Goal: Contribute content: Add original content to the website for others to see

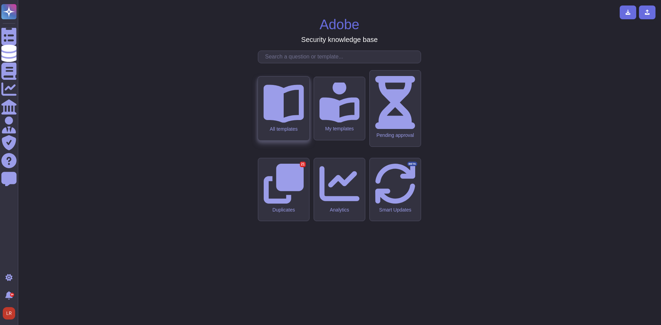
click at [280, 123] on icon at bounding box center [283, 104] width 40 height 38
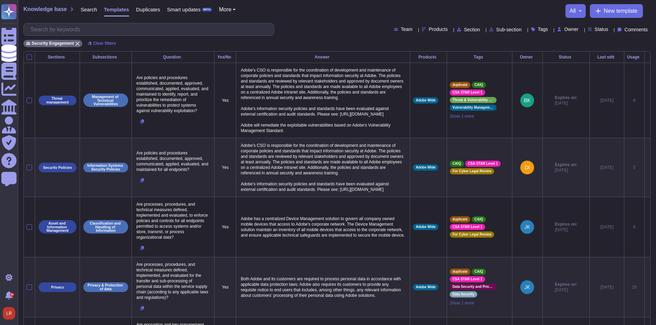
click at [481, 1] on div "Knowledge base Search Templates Duplicates Smart updates BETA More all New temp…" at bounding box center [337, 25] width 638 height 51
click at [594, 30] on span "Status" at bounding box center [601, 29] width 14 height 5
click at [538, 29] on span "Tags" at bounding box center [543, 29] width 10 height 5
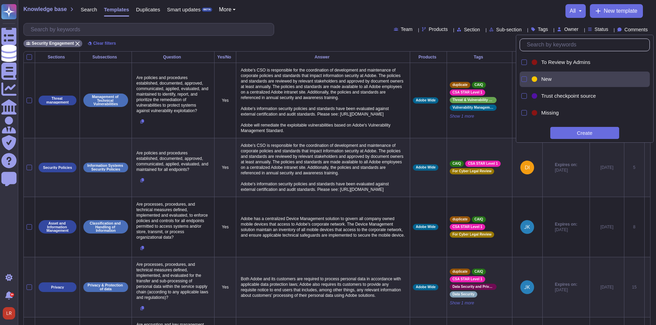
click at [525, 79] on div at bounding box center [524, 79] width 6 height 6
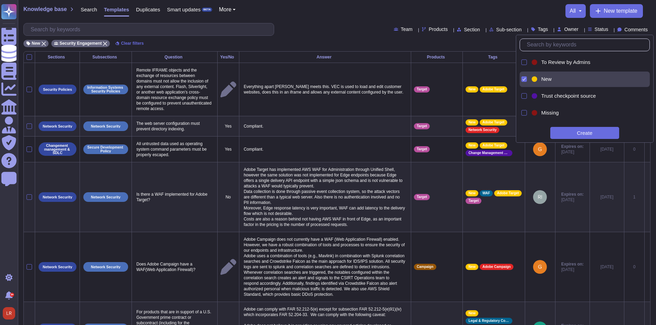
click at [330, 31] on div "Team Products Section Sub-section Tags Owner Status Comments" at bounding box center [336, 29] width 627 height 13
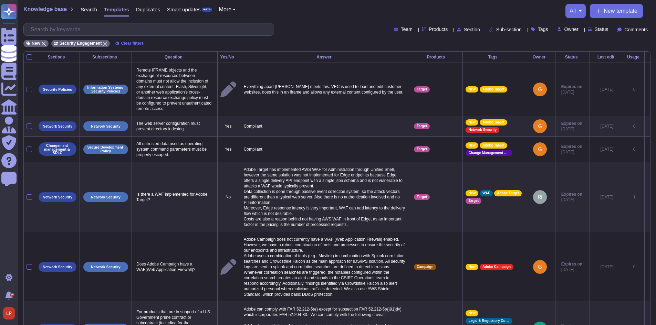
click at [627, 56] on div "Usage" at bounding box center [634, 57] width 14 height 4
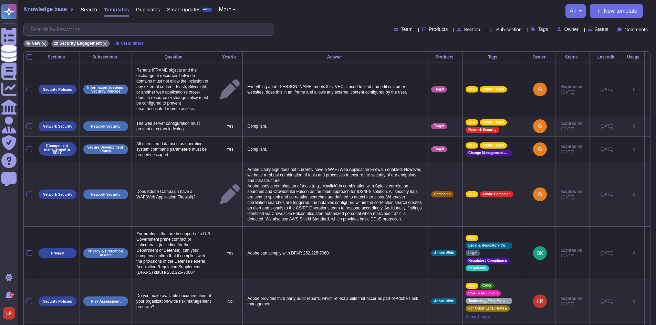
click at [627, 56] on div "Usage" at bounding box center [634, 57] width 14 height 4
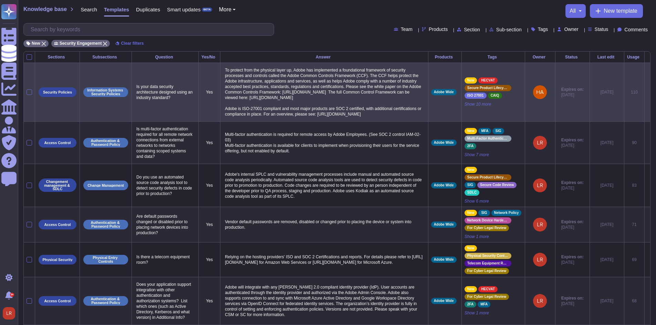
click at [647, 93] on icon at bounding box center [647, 93] width 0 height 0
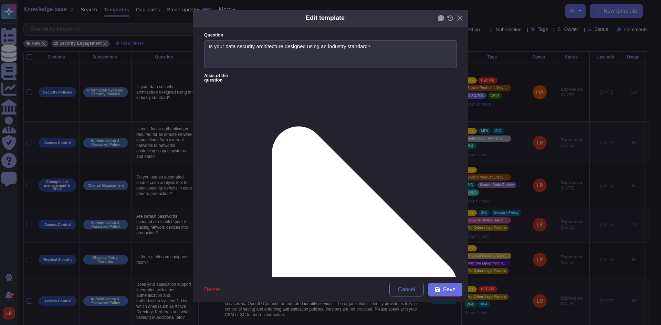
type textarea "Is your data security architecture designed using an industry standard?"
type textarea "To protect from the physical layer up, Adobe has implemented a foundational fra…"
click at [449, 17] on icon at bounding box center [450, 18] width 6 height 6
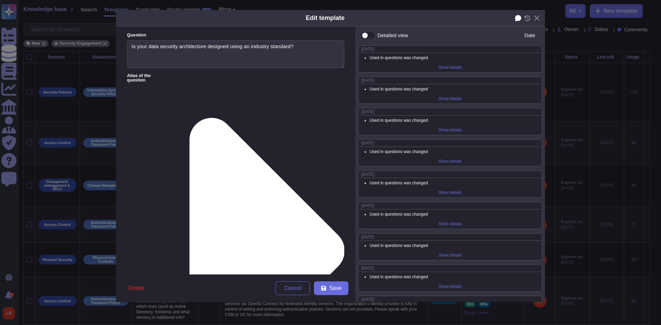
click at [519, 19] on icon at bounding box center [518, 18] width 6 height 6
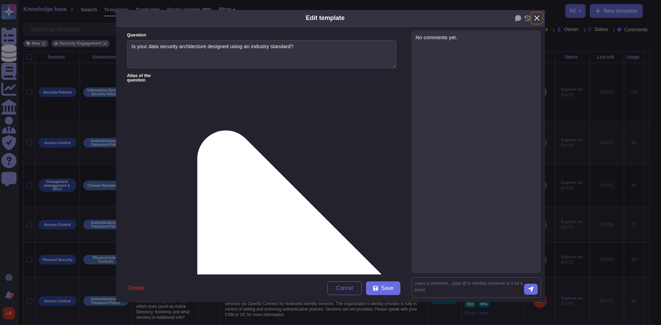
click at [538, 19] on button "Close" at bounding box center [536, 18] width 11 height 11
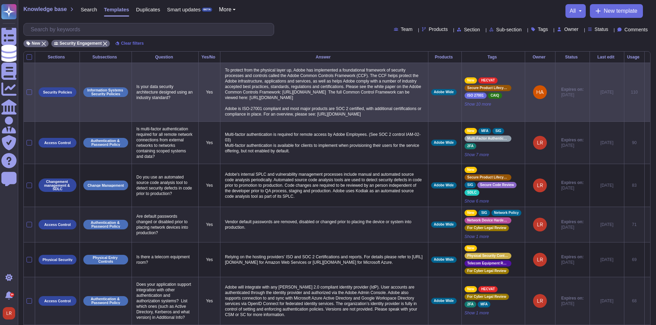
click at [647, 93] on icon at bounding box center [647, 93] width 0 height 0
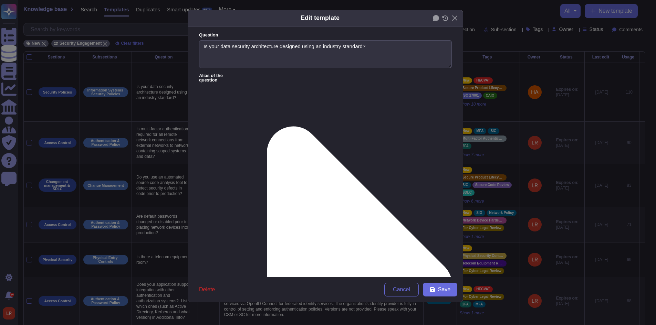
type textarea "Is your data security architecture designed using an industry standard?"
type textarea "To protect from the physical layer up, Adobe has implemented a foundational fra…"
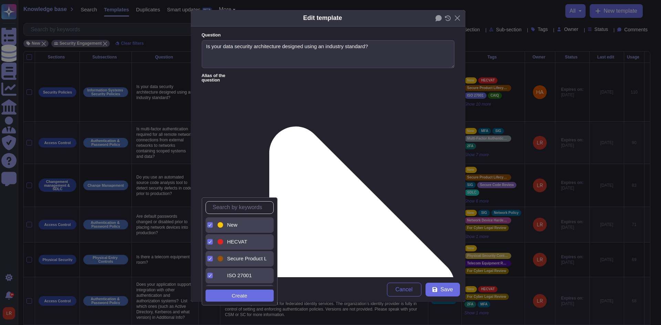
click at [231, 226] on span "New" at bounding box center [232, 225] width 10 height 6
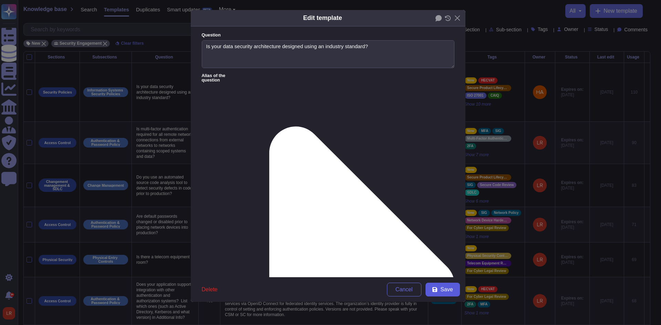
click at [448, 292] on span "Save" at bounding box center [446, 290] width 12 height 6
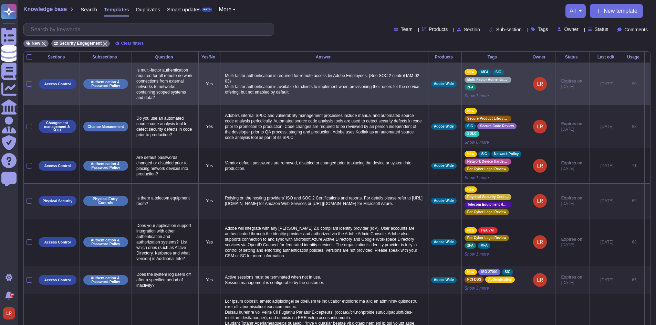
click at [647, 84] on icon at bounding box center [647, 84] width 0 height 0
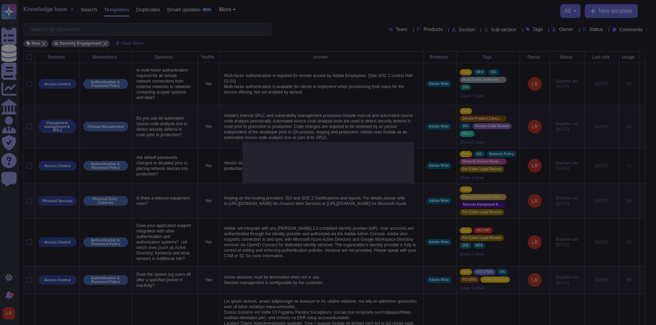
type textarea "Is multi-factor authentication required for all remote network connections from…"
type textarea "Multi-factor authentication is required for remote access by Adobe Employees. (…"
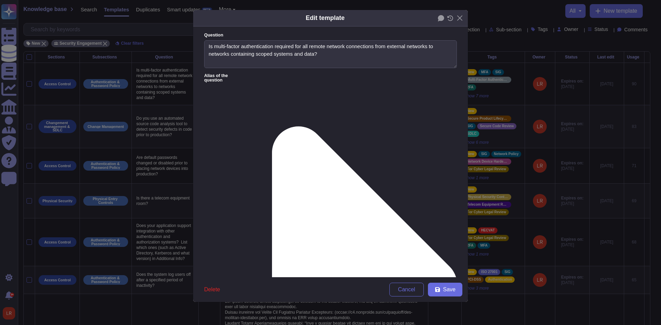
type textarea "Is multi-factor authentication required for all remote network connections from…"
type textarea "Multi-factor authentication is required for remote access by Adobe Employees. (…"
click at [448, 19] on icon at bounding box center [450, 18] width 6 height 6
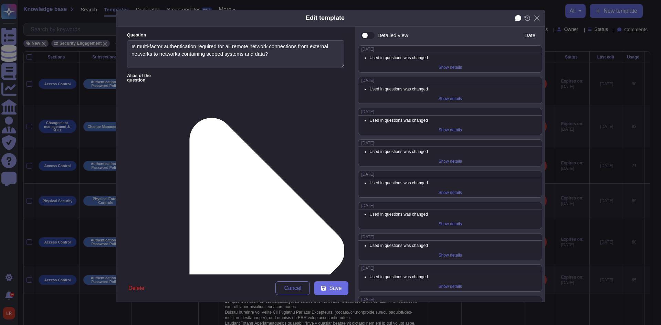
click at [517, 16] on icon at bounding box center [518, 18] width 6 height 6
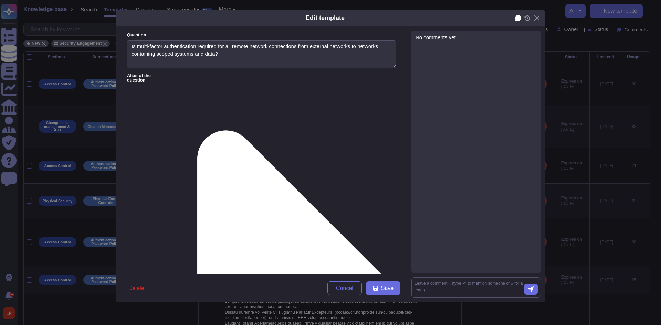
click at [517, 18] on icon at bounding box center [518, 18] width 6 height 6
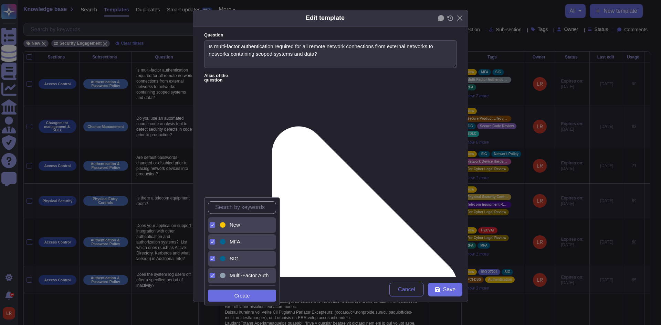
click at [246, 224] on div "New" at bounding box center [248, 225] width 36 height 6
click at [475, 250] on div "Edit template Question Is multi-factor authentication required for all remote n…" at bounding box center [330, 162] width 661 height 325
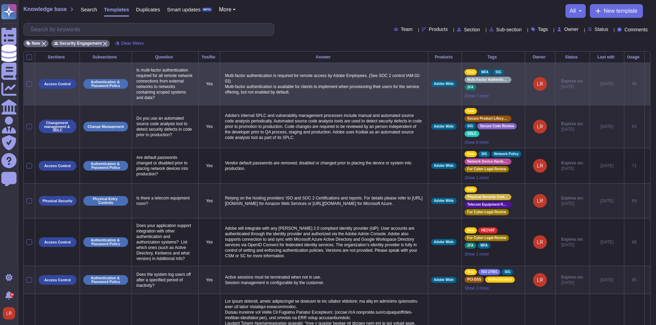
click at [647, 84] on icon at bounding box center [647, 84] width 0 height 0
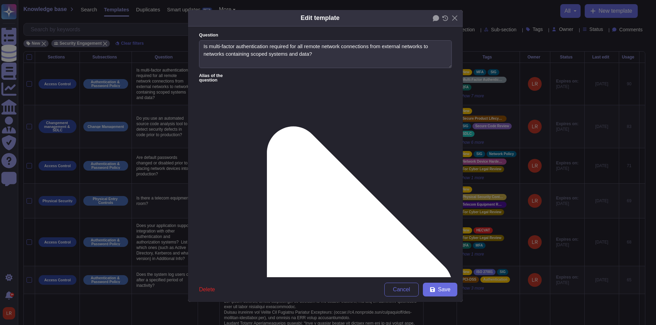
type textarea "Is multi-factor authentication required for all remote network connections from…"
type textarea "Multi-factor authentication is required for remote access by Adobe Employees. (…"
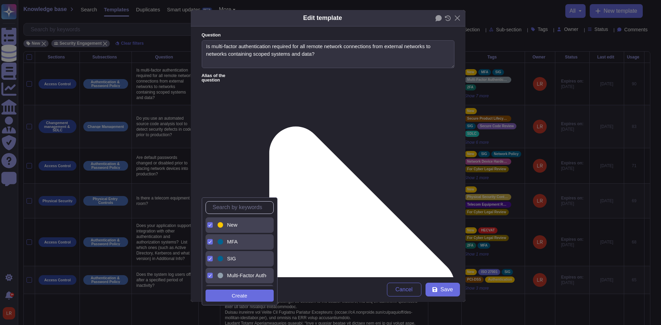
click at [226, 223] on div "New" at bounding box center [245, 225] width 42 height 6
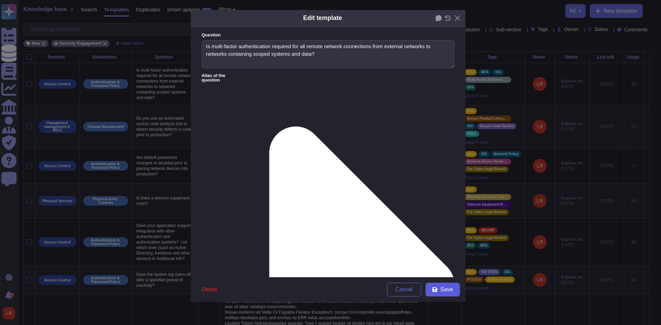
click at [448, 289] on span "Save" at bounding box center [446, 290] width 12 height 6
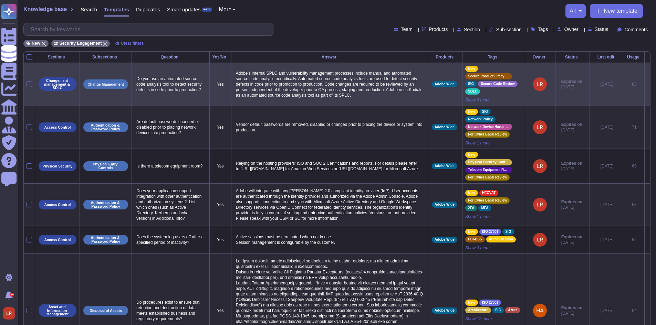
click at [647, 85] on icon at bounding box center [647, 85] width 0 height 0
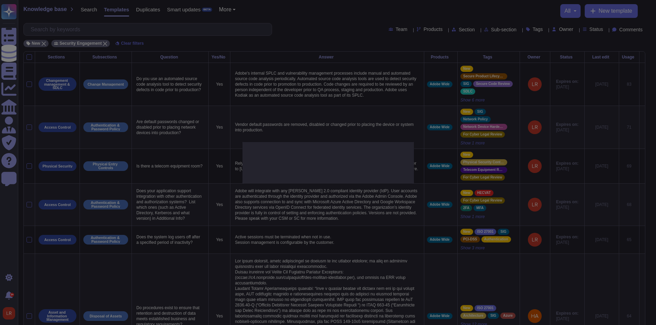
type textarea "Do you use an automated source code analysis tool to detect security defects in…"
type textarea "Adobe's internal SPLC and vulnerability management processes include manual and…"
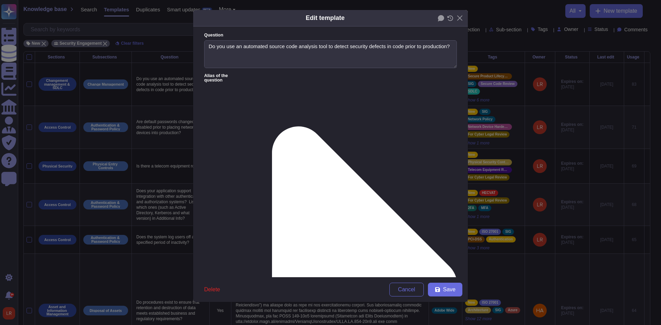
type textarea "Do you use an automated source code analysis tool to detect security defects in…"
type textarea "Adobe's internal SPLC and vulnerability management processes include manual and…"
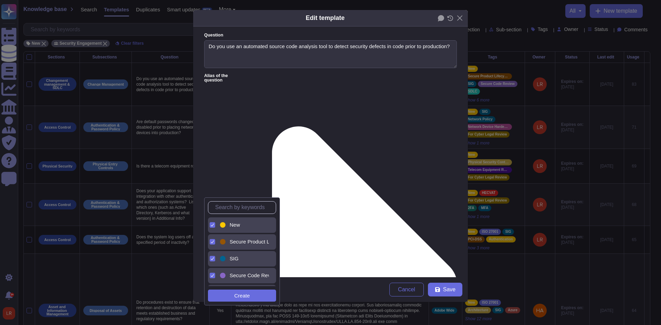
click at [233, 228] on span "New" at bounding box center [235, 225] width 10 height 6
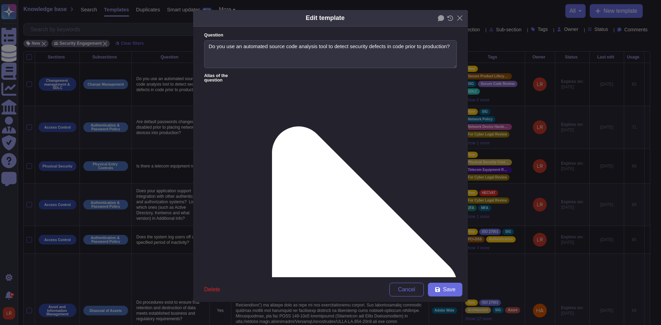
click at [330, 170] on form "Question Do you use an automated source code analysis tool to detect security d…" at bounding box center [330, 152] width 275 height 251
click at [449, 18] on icon at bounding box center [450, 18] width 6 height 6
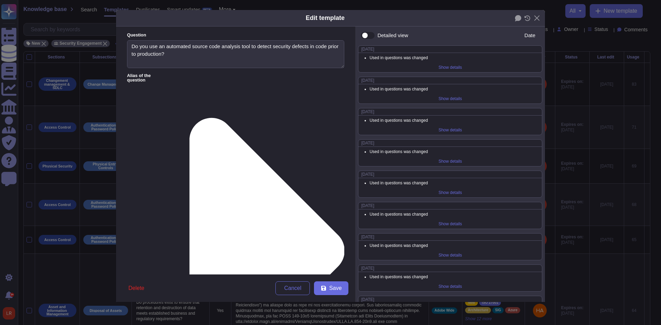
click at [385, 35] on div "Detailed view" at bounding box center [392, 35] width 31 height 5
click at [358, 35] on input "Detailed view" at bounding box center [358, 35] width 0 height 0
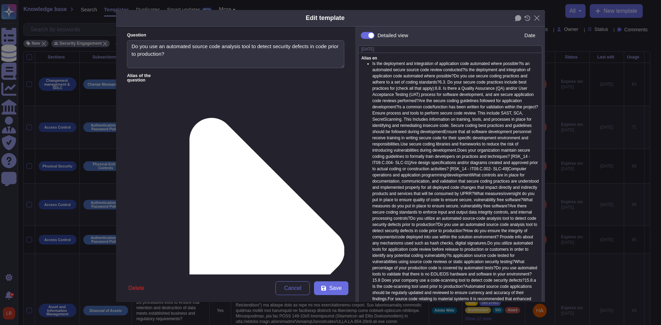
click at [385, 35] on div "Detailed view" at bounding box center [392, 35] width 31 height 5
click at [358, 35] on input "Detailed view" at bounding box center [358, 35] width 0 height 0
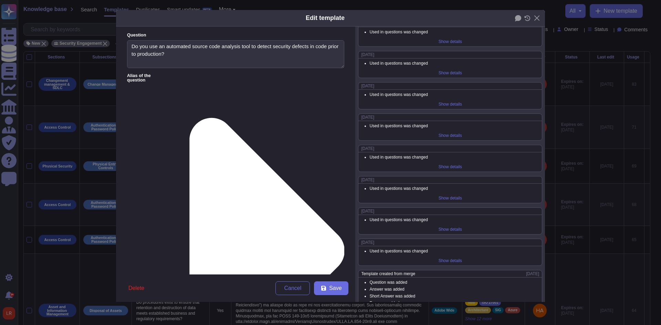
scroll to position [441, 0]
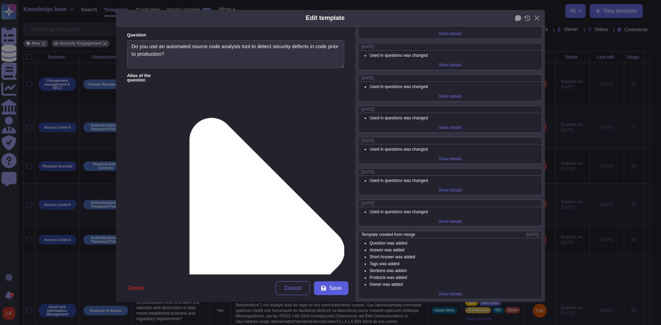
click at [326, 290] on icon at bounding box center [323, 288] width 5 height 5
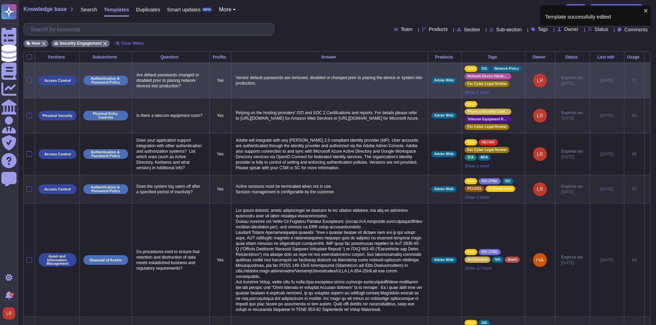
click at [647, 81] on icon at bounding box center [647, 81] width 0 height 0
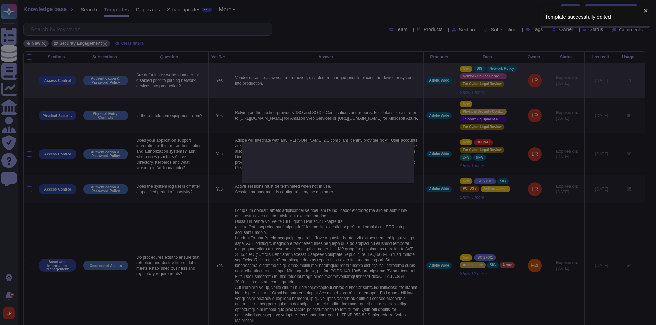
type textarea "Are default passwords changed or disabled prior to placing network devices into…"
type textarea "Vendor default passwords are removed, disabled or changed prior to placing the …"
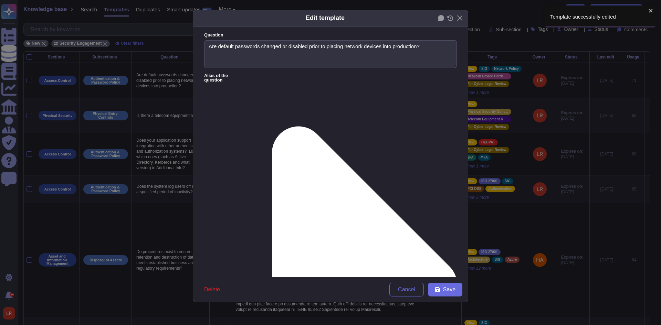
type textarea "Are default passwords changed or disabled prior to placing network devices into…"
type textarea "Vendor default passwords are removed, disabled or changed prior to placing the …"
click at [448, 18] on icon at bounding box center [450, 18] width 6 height 6
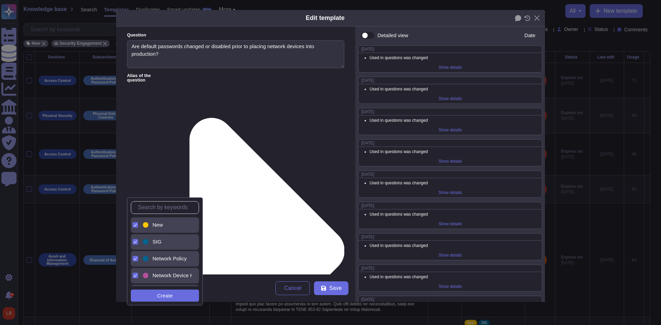
click at [164, 230] on div "New" at bounding box center [166, 225] width 50 height 15
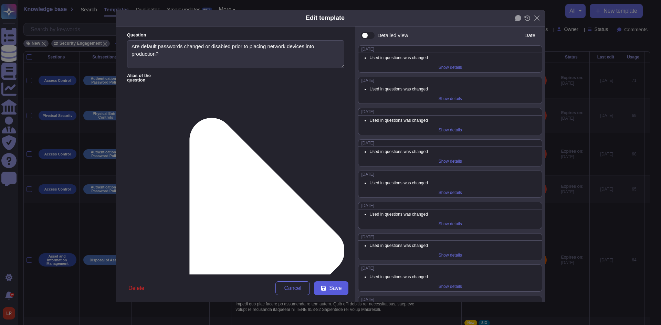
click at [329, 290] on span "Save" at bounding box center [335, 289] width 12 height 6
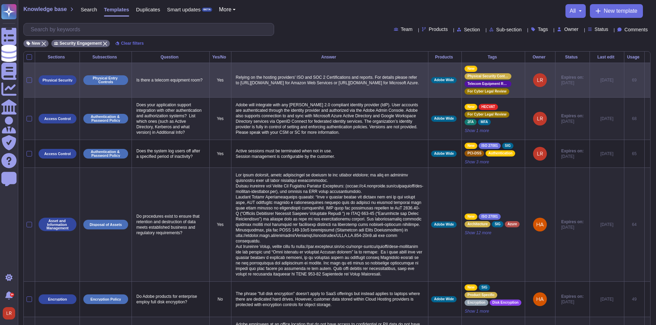
click at [647, 81] on icon at bounding box center [647, 81] width 0 height 0
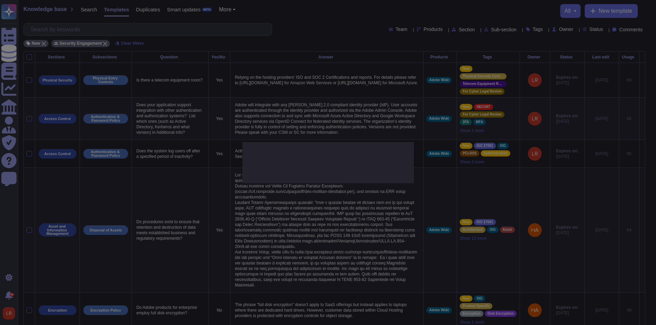
type textarea "Is there a telecom equipment room?"
type textarea "Relying on the hosting providers' ISO and SOC 2 Certifications and reports. For…"
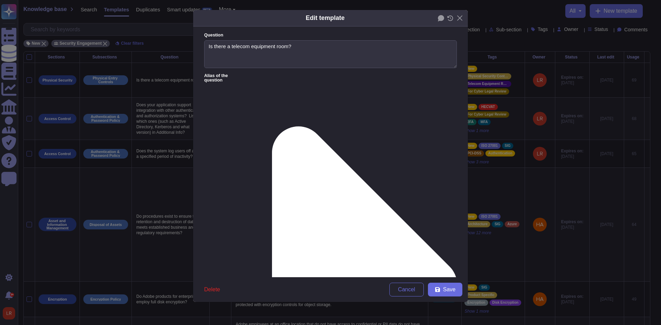
type textarea "Is there a telecom equipment room?"
type textarea "Relying on the hosting providers' ISO and SOC 2 Certifications and reports. For…"
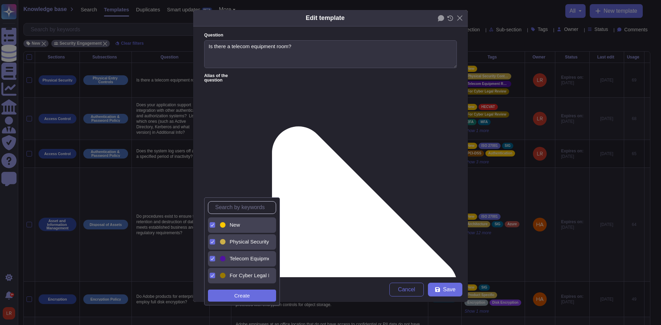
click at [246, 228] on div "New" at bounding box center [248, 225] width 36 height 6
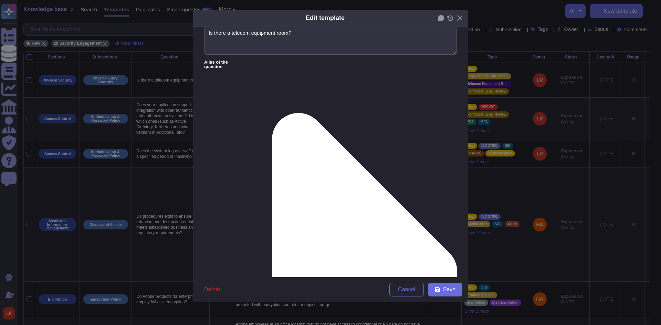
scroll to position [0, 0]
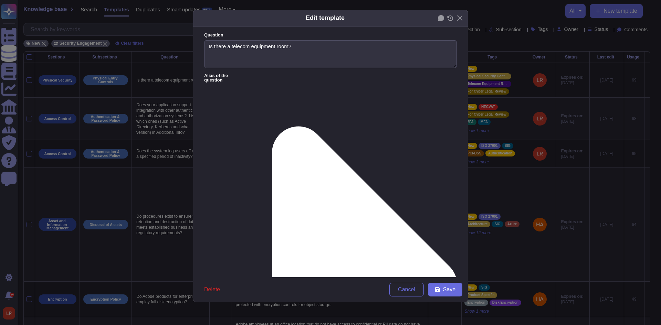
click at [450, 18] on icon at bounding box center [450, 18] width 6 height 6
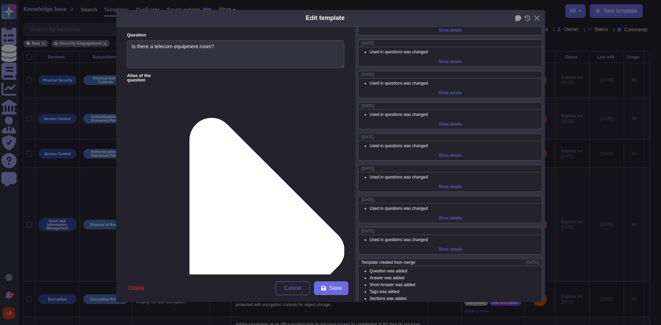
scroll to position [65, 0]
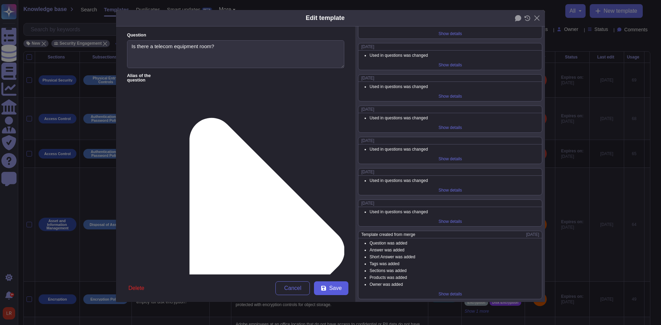
click at [328, 289] on button "Save" at bounding box center [331, 289] width 34 height 14
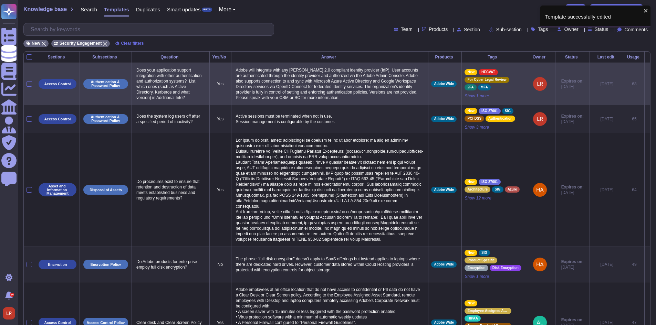
click at [647, 84] on icon at bounding box center [647, 84] width 0 height 0
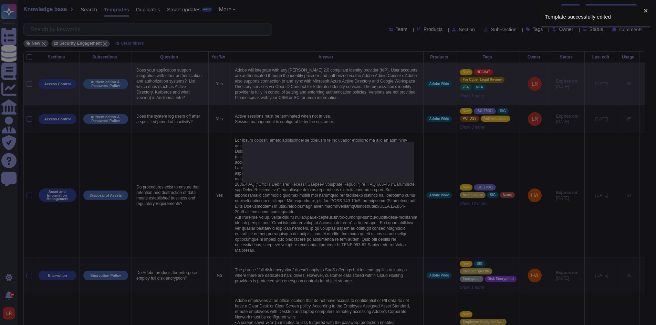
type textarea "Does your application support integration with other authentication and authori…"
type textarea "Adobe will integrate with any [PERSON_NAME] 2.0 compliant identity provider (Id…"
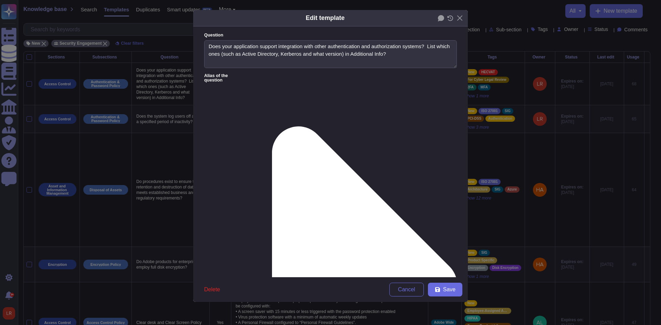
type textarea "Does your application support integration with other authentication and authori…"
type textarea "Adobe will integrate with any [PERSON_NAME] 2.0 compliant identity provider (Id…"
click at [449, 18] on icon at bounding box center [450, 18] width 6 height 6
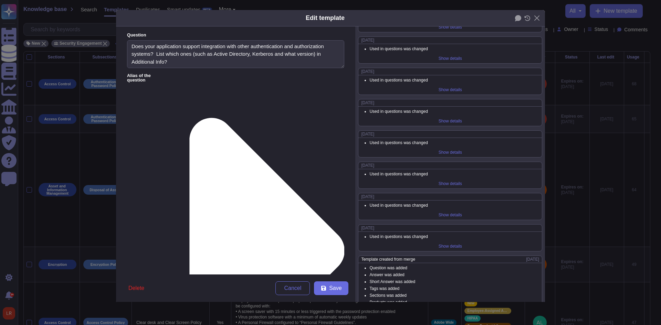
scroll to position [535, 0]
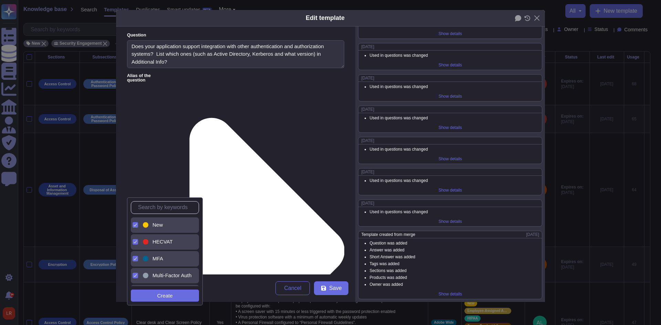
click at [156, 226] on span "New" at bounding box center [157, 225] width 10 height 6
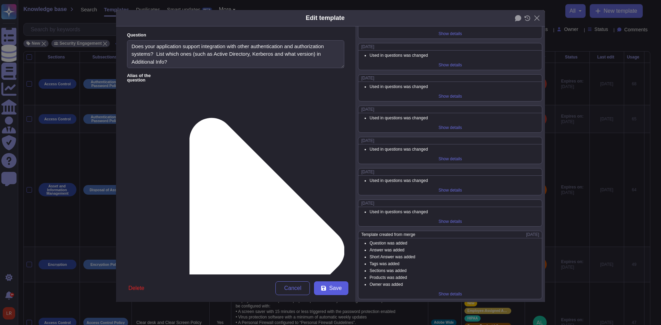
click at [330, 288] on span "Save" at bounding box center [335, 289] width 12 height 6
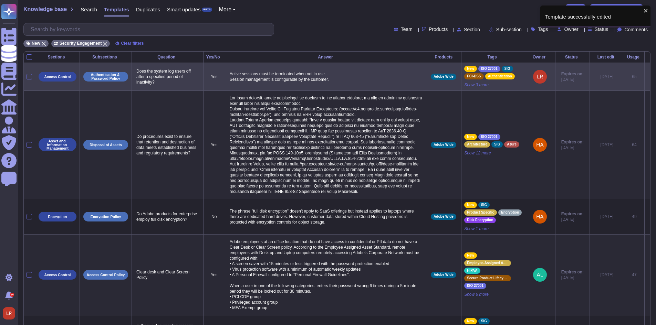
click at [647, 77] on icon at bounding box center [647, 77] width 0 height 0
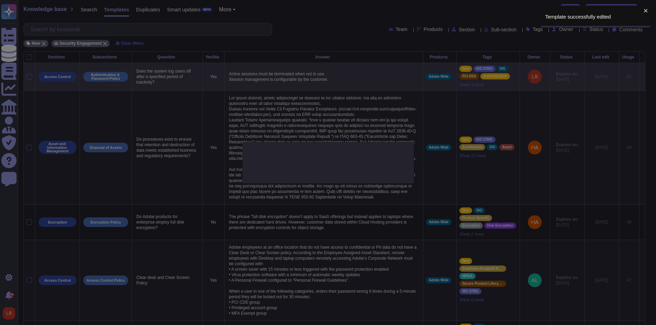
type textarea "Does the system log users off after a specified period of inactivity?"
type textarea "Active sessions must be terminated when not in use. Session management is confi…"
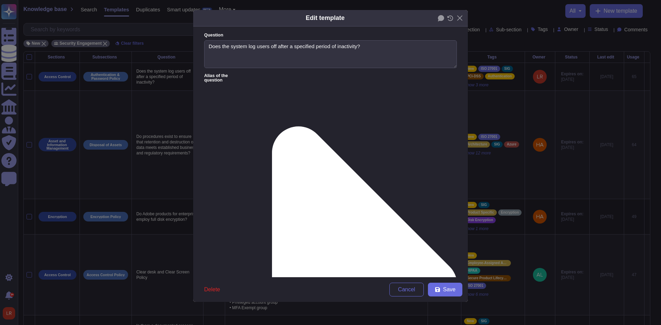
type textarea "Does the system log users off after a specified period of inactivity?"
type textarea "Active sessions must be terminated when not in use. Session management is confi…"
click at [451, 18] on icon at bounding box center [450, 18] width 6 height 6
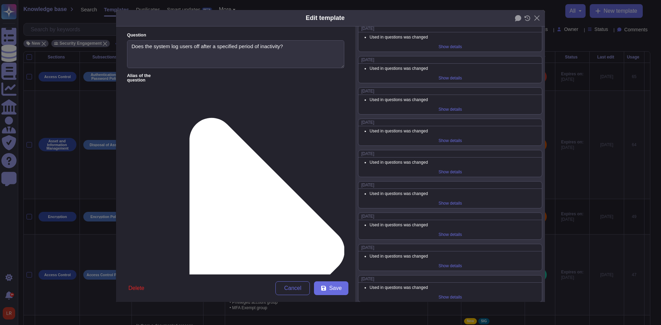
scroll to position [441, 0]
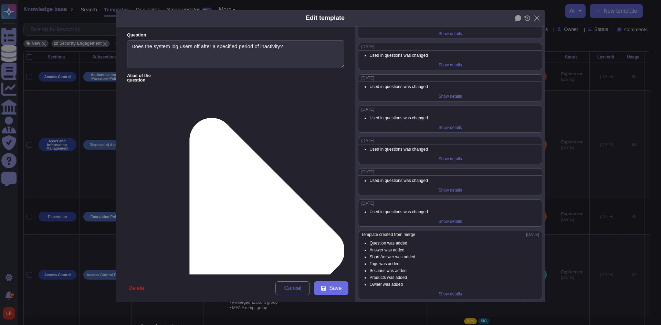
drag, startPoint x: 197, startPoint y: 187, endPoint x: 185, endPoint y: 191, distance: 13.1
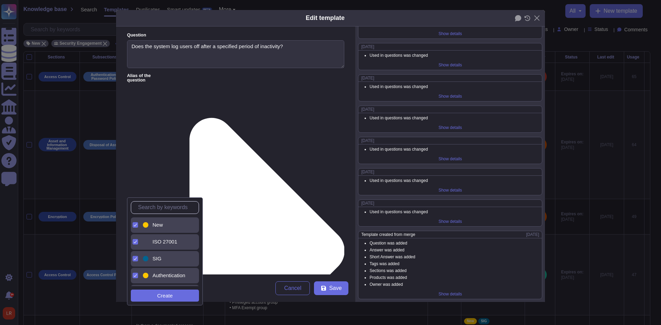
click at [151, 228] on div "New" at bounding box center [171, 225] width 42 height 6
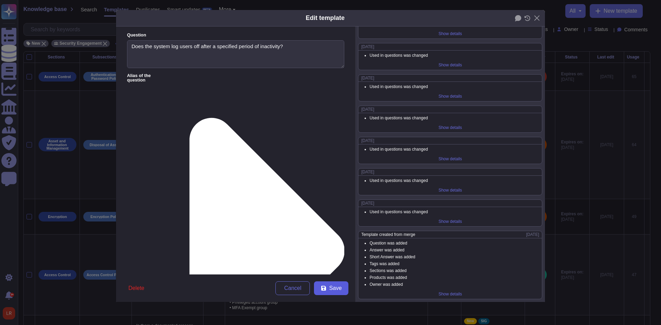
click at [333, 291] on span "Save" at bounding box center [335, 289] width 12 height 6
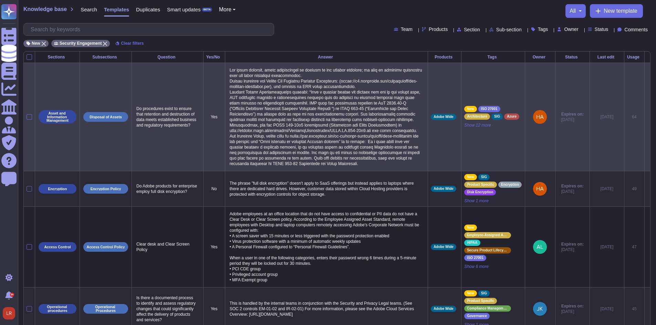
click at [647, 117] on icon at bounding box center [647, 117] width 0 height 0
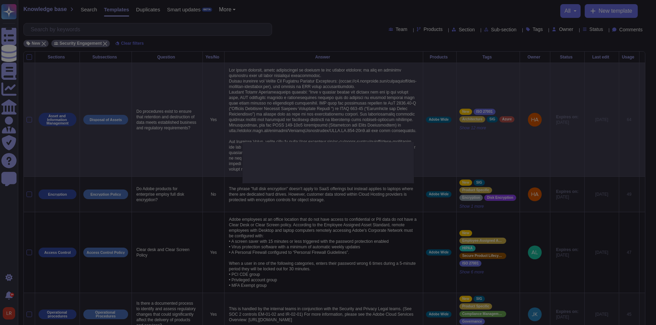
type textarea "Do procedures exist to ensure that retention and destruction of data meets esta…"
type textarea "Lor ipsum dolorsit, ametc adipiscingel se doeiusm te inc utlabor etdolore; ma a…"
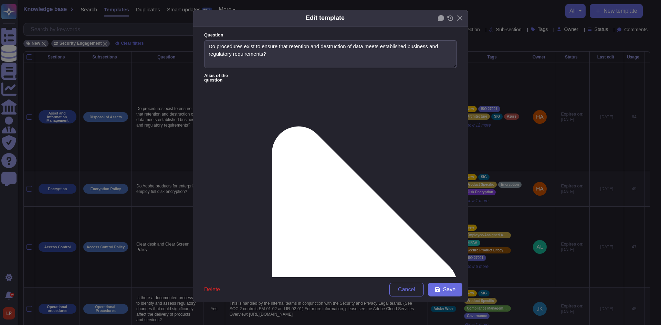
type textarea "Do procedures exist to ensure that retention and destruction of data meets esta…"
type textarea "Lor ipsum dolorsit, ametc adipiscingel se doeiusm te inc utlabor etdolore; ma a…"
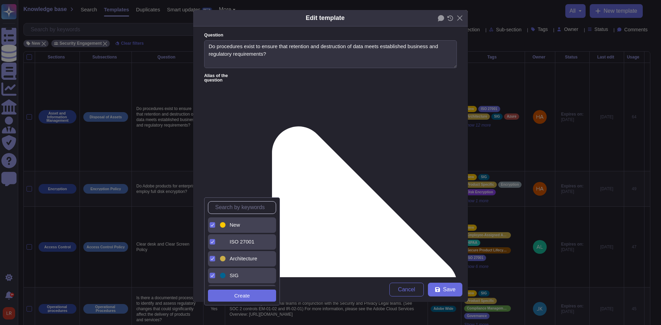
click at [234, 226] on span "New" at bounding box center [235, 225] width 10 height 6
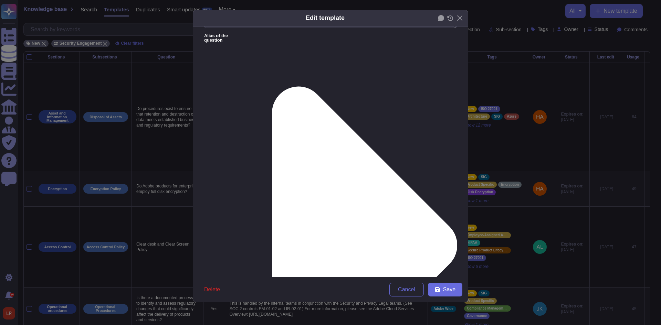
scroll to position [54, 0]
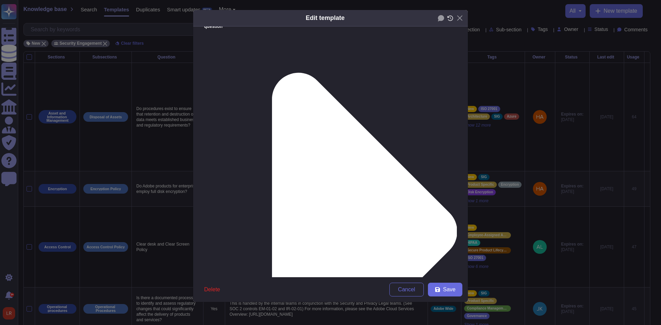
click at [451, 18] on icon at bounding box center [450, 18] width 6 height 6
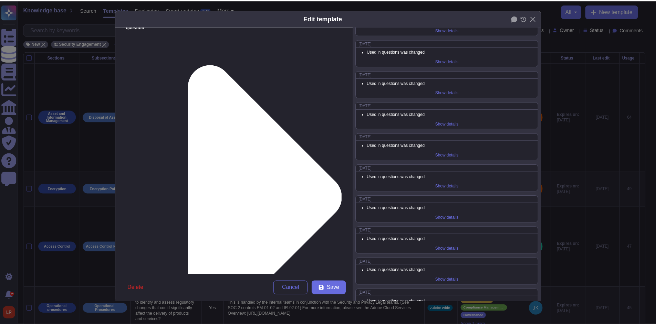
scroll to position [253, 0]
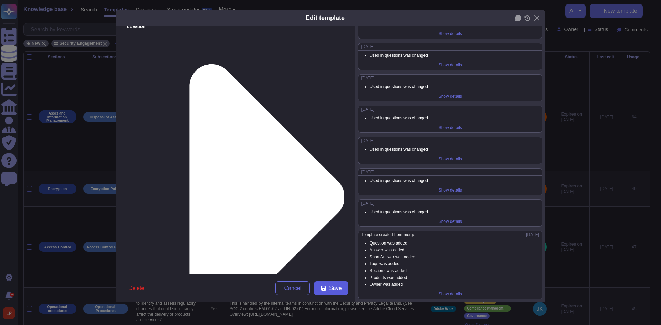
click at [326, 288] on icon at bounding box center [323, 288] width 5 height 5
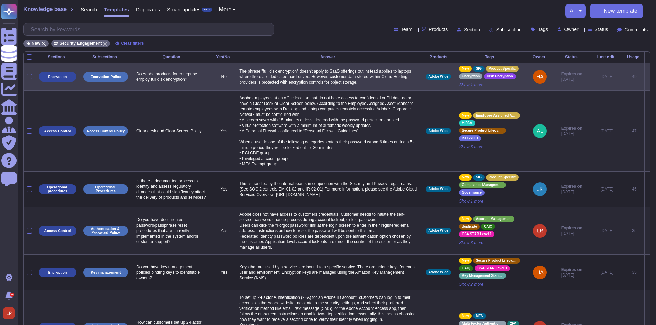
click at [647, 77] on icon at bounding box center [647, 77] width 0 height 0
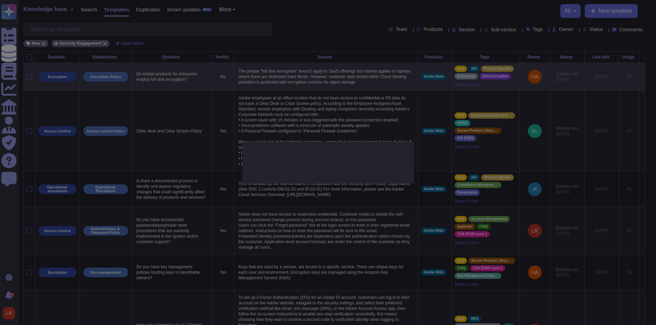
type textarea "Do Adobe products for enterprise employ full disk encryption?"
type textarea "The phrase "full disk encryption" doesn't apply to SaaS offerings but instead a…"
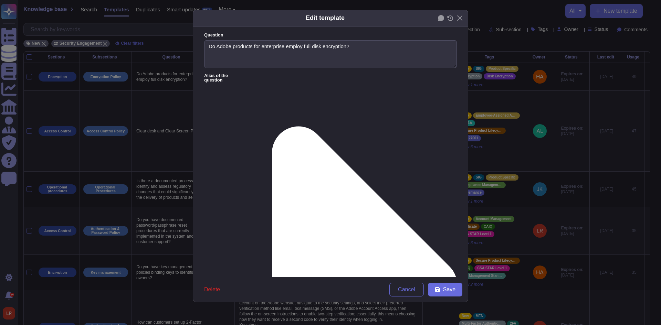
type textarea "Do Adobe products for enterprise employ full disk encryption?"
type textarea "The phrase "full disk encryption" doesn't apply to SaaS offerings but instead a…"
click at [450, 18] on icon at bounding box center [450, 18] width 6 height 6
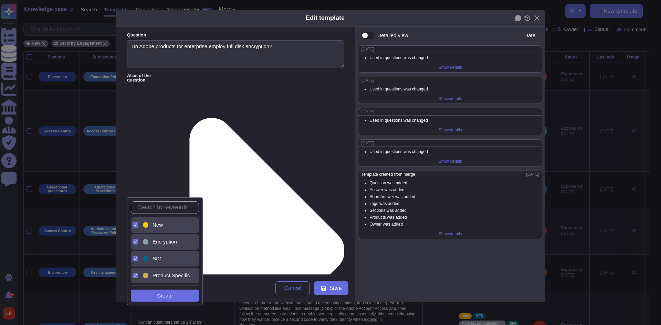
click at [161, 225] on span "New" at bounding box center [157, 225] width 10 height 6
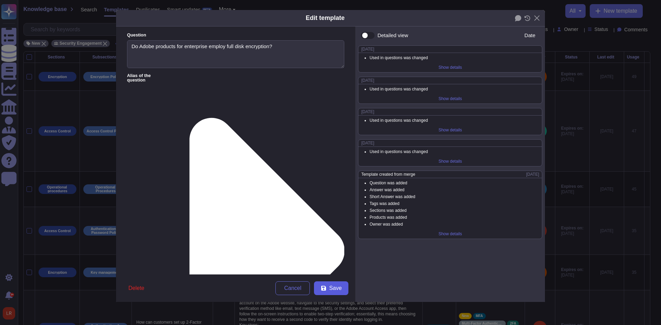
click at [335, 286] on span "Save" at bounding box center [335, 289] width 12 height 6
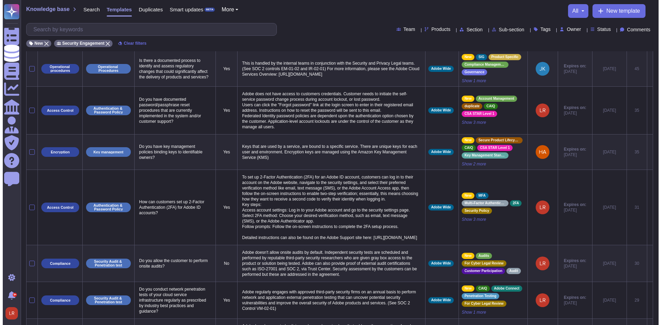
scroll to position [0, 0]
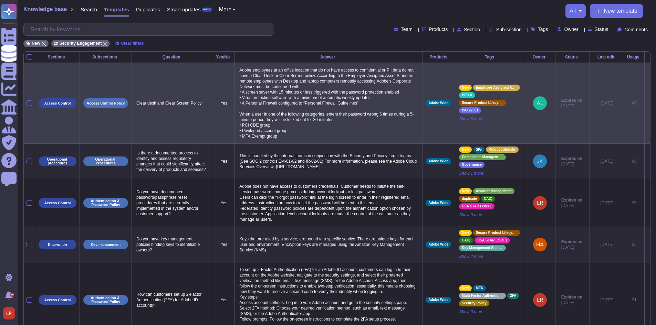
click at [647, 104] on icon at bounding box center [647, 104] width 0 height 0
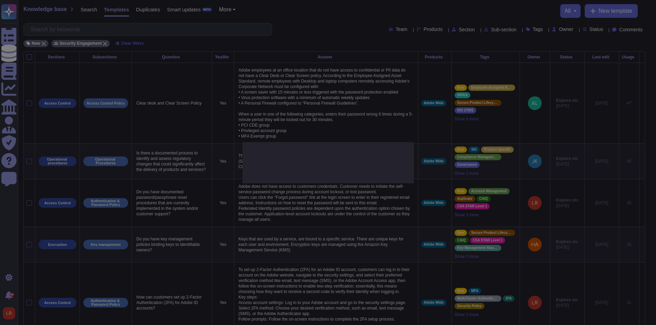
type textarea "Clear desk and Clear Screen Policy"
type textarea "Adobe employees at an office location that do not have access to confidential o…"
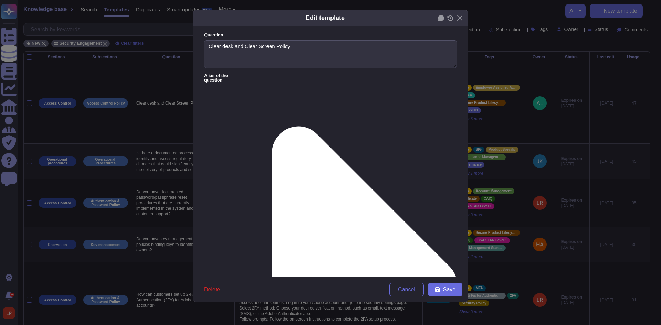
type textarea "Clear desk and Clear Screen Policy"
type textarea "Adobe employees at an office location that do not have access to confidential o…"
click at [449, 18] on icon at bounding box center [450, 18] width 6 height 6
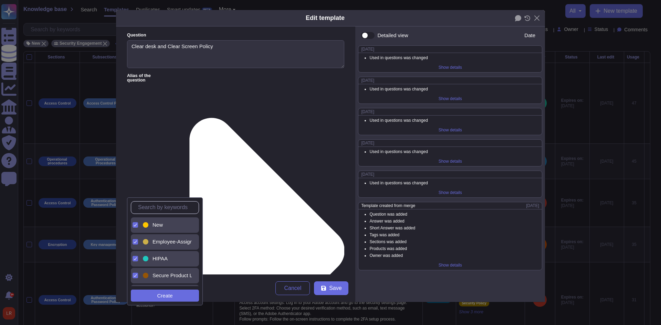
click at [158, 224] on span "New" at bounding box center [157, 225] width 10 height 6
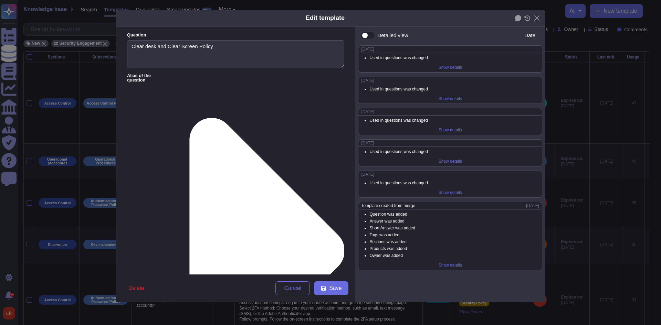
drag, startPoint x: 294, startPoint y: 246, endPoint x: 471, endPoint y: 278, distance: 179.3
click at [336, 290] on span "Save" at bounding box center [335, 289] width 12 height 6
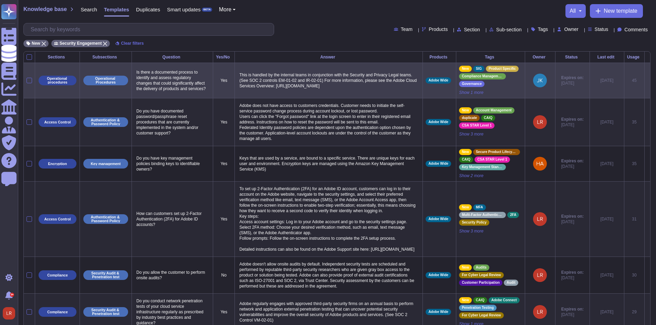
click at [647, 81] on icon at bounding box center [647, 81] width 0 height 0
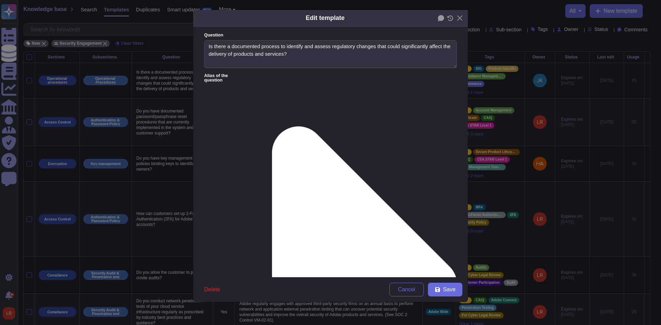
type textarea "Is there a documented process to identify and assess regulatory changes that co…"
type textarea "This is handled by the internal teams in conjunction with the Security and Priv…"
click at [452, 20] on icon at bounding box center [450, 18] width 6 height 6
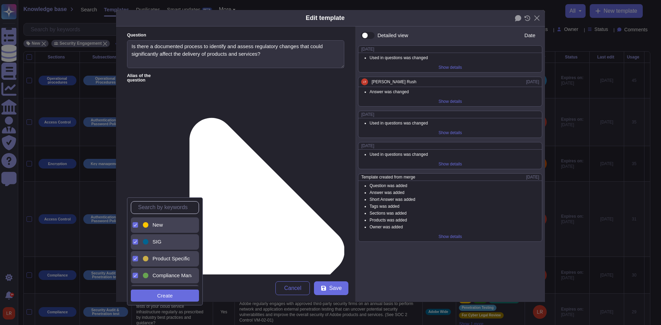
click at [153, 226] on span "New" at bounding box center [157, 225] width 10 height 6
click at [333, 289] on span "Save" at bounding box center [335, 289] width 12 height 6
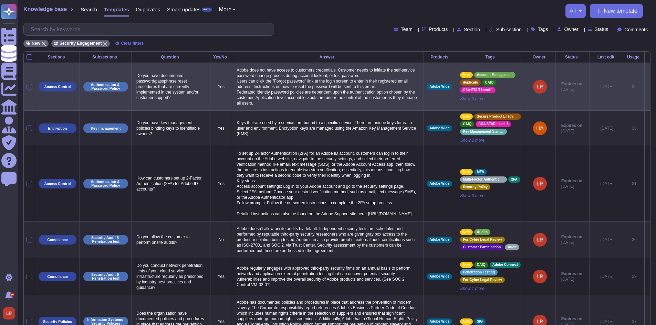
click at [647, 87] on icon at bounding box center [647, 87] width 0 height 0
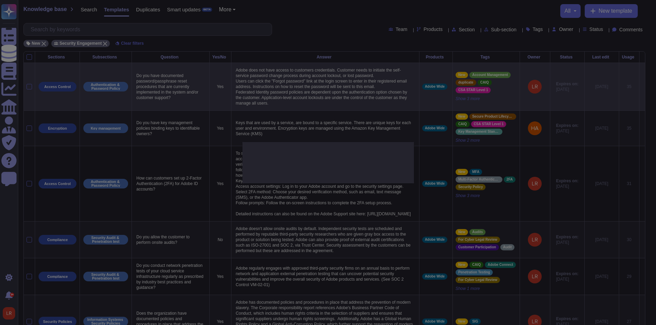
type textarea "Do you have documented password/passphrase reset procedures that are currently …"
type textarea "Adobe does not have access to customers credentials. Customer needs to initiate…"
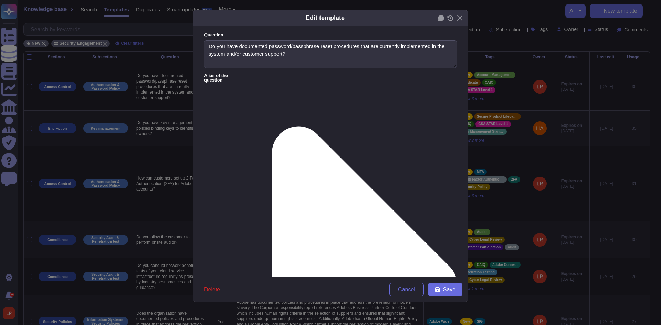
type textarea "Do you have documented password/passphrase reset procedures that are currently …"
type textarea "Adobe does not have access to customers credentials. Customer needs to initiate…"
click at [451, 18] on icon at bounding box center [450, 18] width 6 height 6
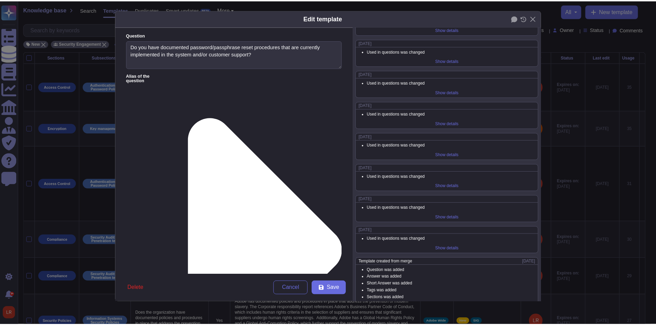
scroll to position [65, 0]
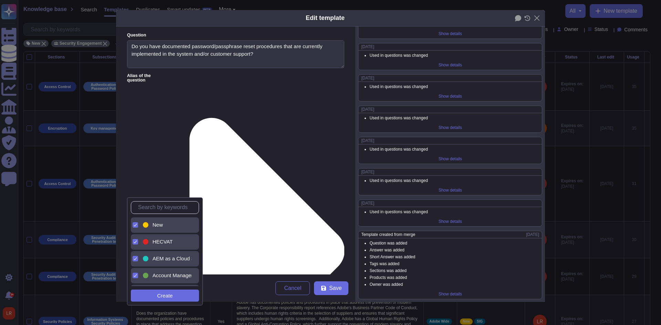
click at [158, 223] on span "New" at bounding box center [157, 225] width 10 height 6
click at [333, 291] on span "Save" at bounding box center [335, 289] width 12 height 6
